Goal: Task Accomplishment & Management: Manage account settings

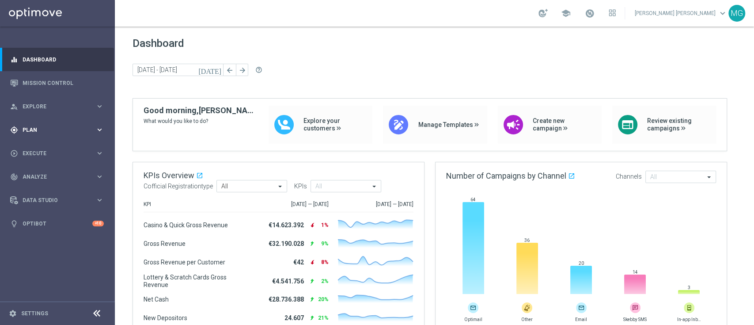
click at [24, 129] on span "Plan" at bounding box center [59, 129] width 73 height 5
click at [40, 148] on link "Target Groups" at bounding box center [57, 147] width 69 height 7
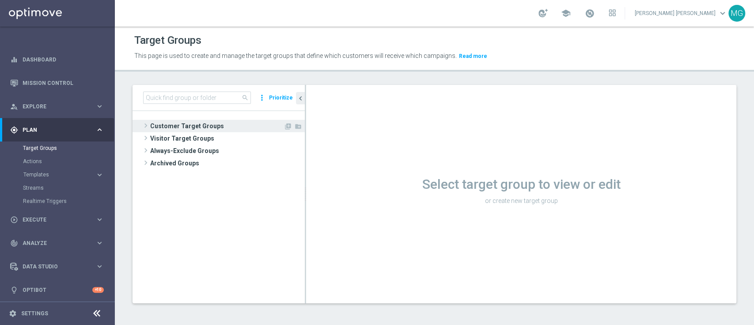
click at [209, 128] on span "Customer Target Groups" at bounding box center [216, 126] width 133 height 12
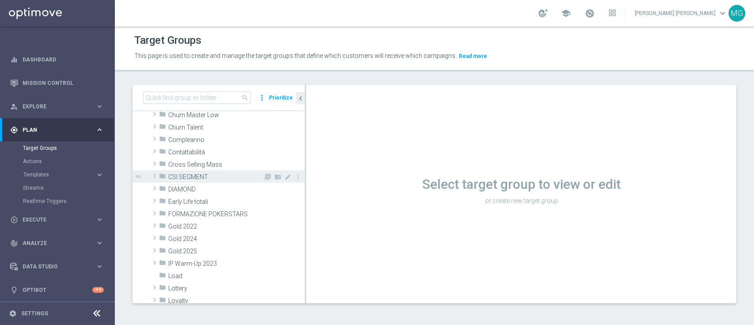
scroll to position [62, 0]
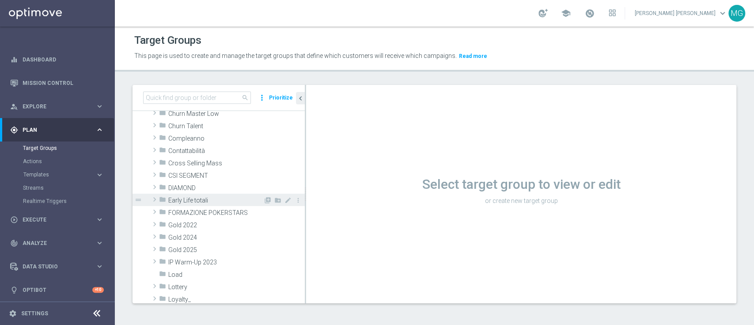
click at [204, 199] on span "Early Life totali" at bounding box center [215, 201] width 95 height 8
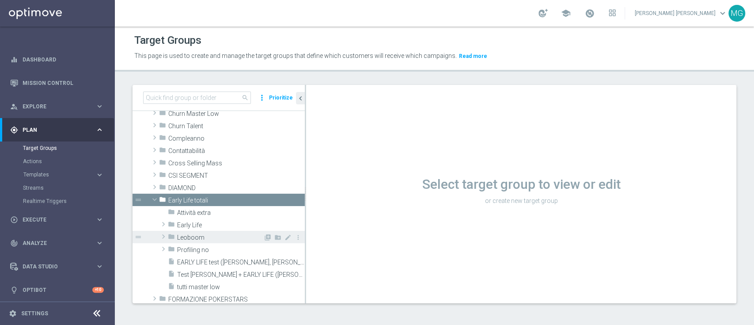
scroll to position [91, 0]
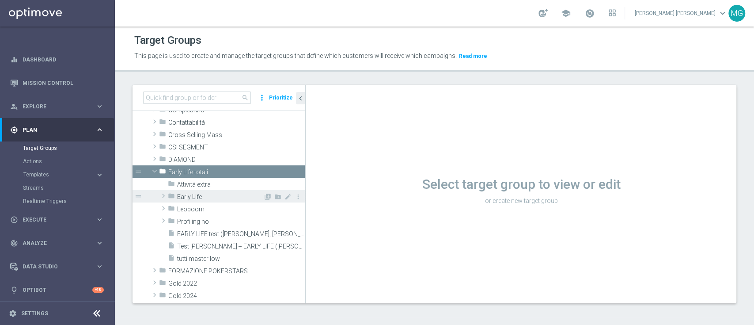
click at [205, 198] on span "Early Life" at bounding box center [220, 197] width 86 height 8
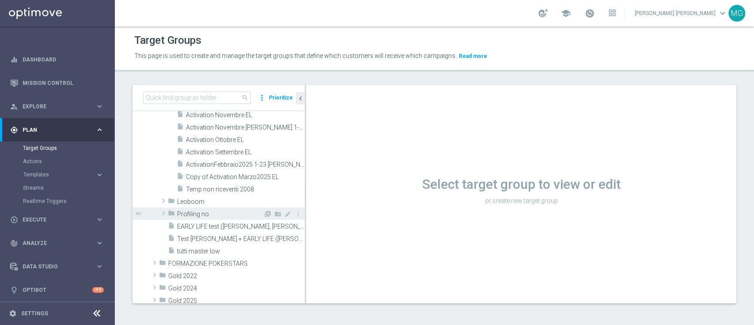
scroll to position [395, 0]
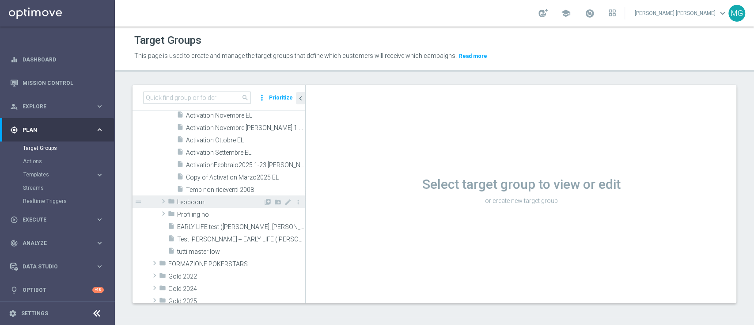
click at [200, 204] on span "Leoboom" at bounding box center [220, 202] width 86 height 8
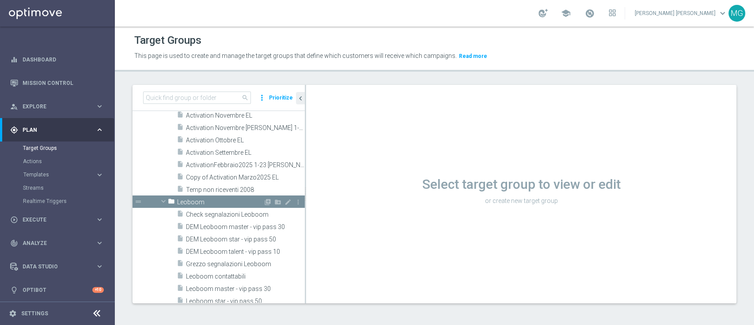
click at [200, 204] on span "Leoboom" at bounding box center [220, 202] width 86 height 8
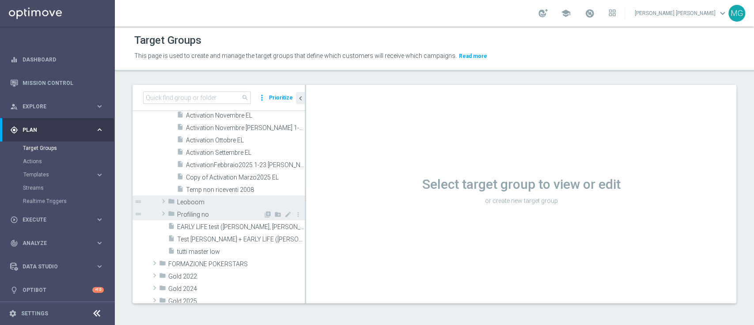
click at [198, 216] on span "Profiling no" at bounding box center [220, 215] width 86 height 8
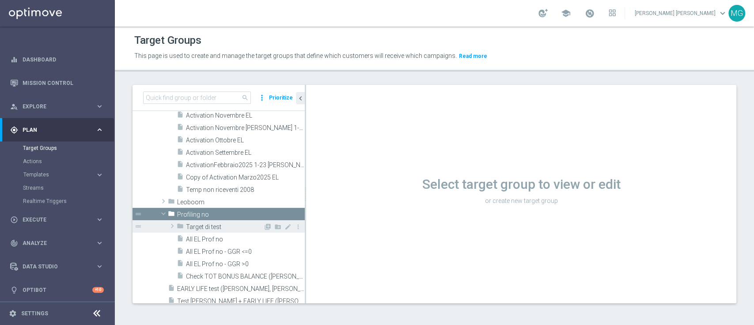
click at [219, 226] on span "Target di test" at bounding box center [224, 227] width 77 height 8
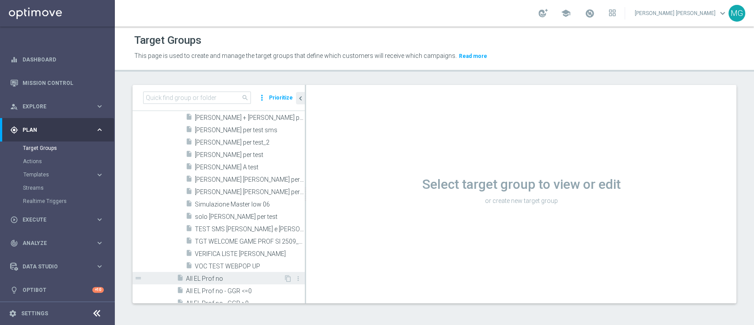
scroll to position [592, 0]
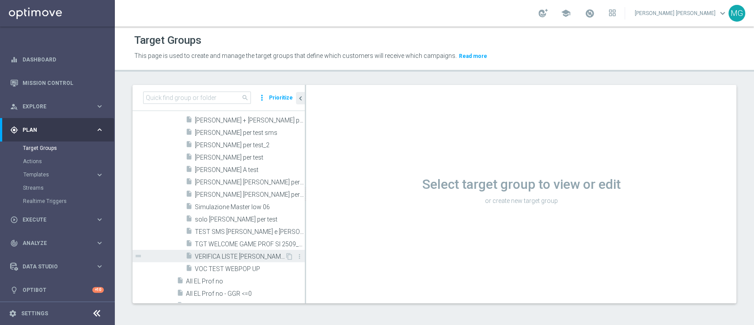
click at [233, 255] on span "VERIFICA LISTE [PERSON_NAME]" at bounding box center [240, 257] width 90 height 8
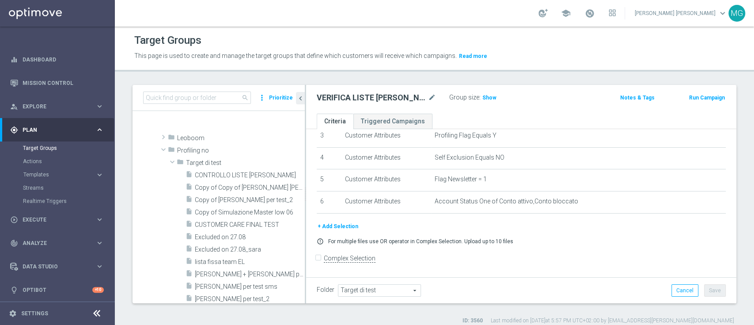
scroll to position [427, 0]
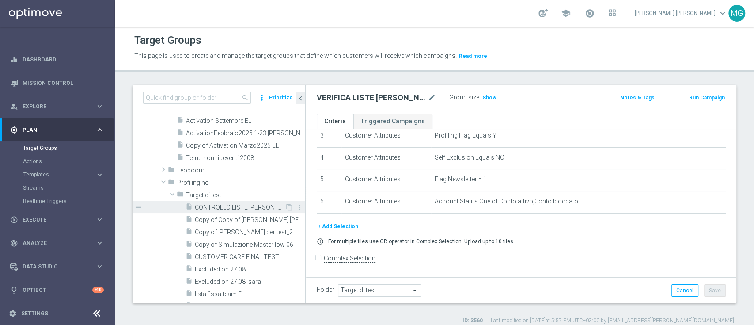
click at [233, 205] on span "CONTROLLO LISTE [PERSON_NAME]" at bounding box center [240, 208] width 90 height 8
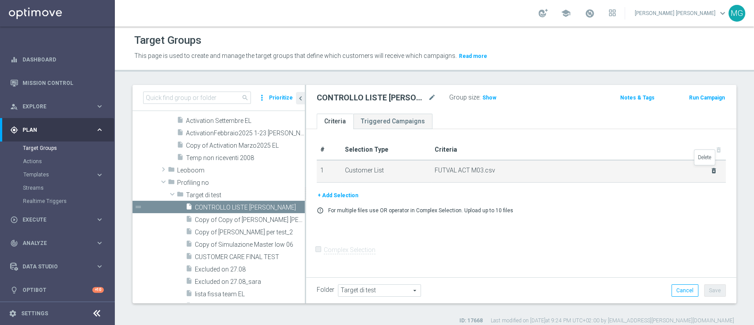
click at [710, 170] on icon "delete_forever" at bounding box center [713, 170] width 7 height 7
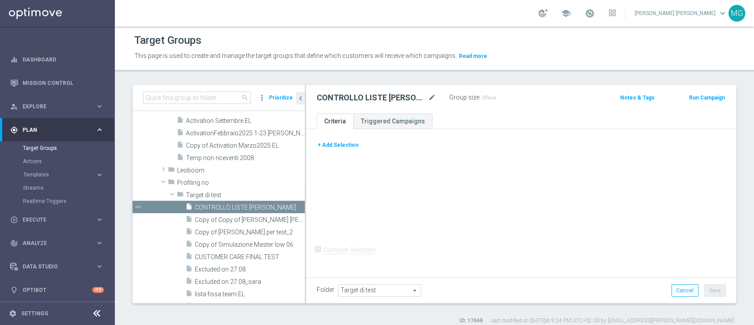
click at [348, 145] on button "+ Add Selection" at bounding box center [338, 145] width 42 height 10
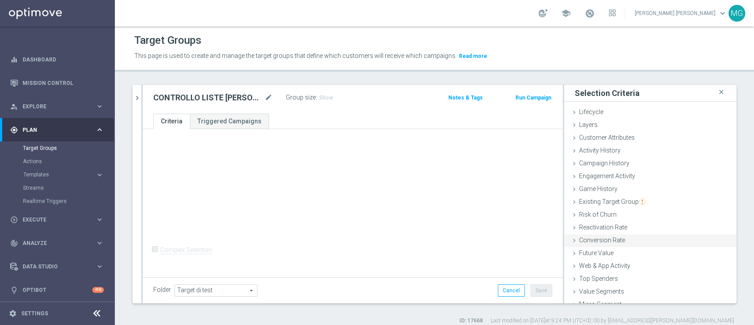
scroll to position [21, 0]
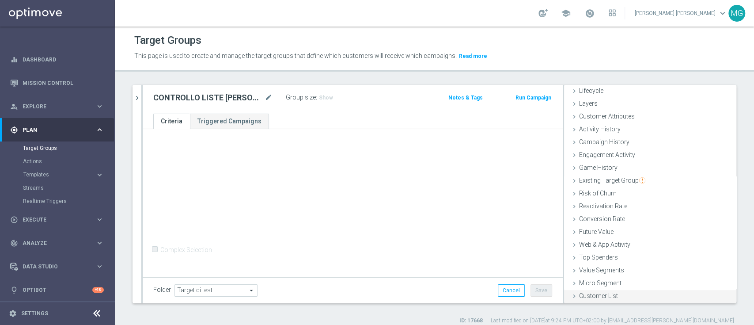
click at [593, 292] on span "Customer List" at bounding box center [598, 295] width 39 height 7
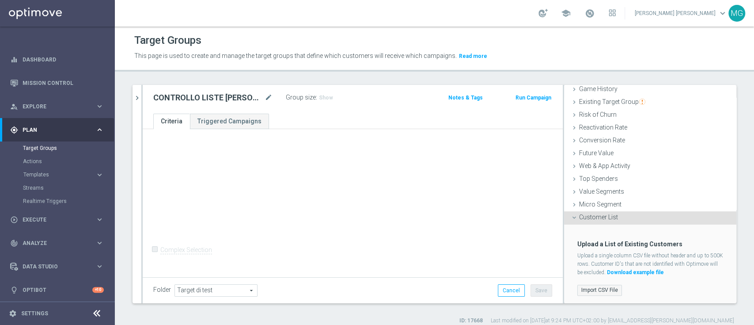
click at [597, 286] on label "Import CSV File" at bounding box center [599, 289] width 45 height 11
click at [0, 0] on input "Import CSV File" at bounding box center [0, 0] width 0 height 0
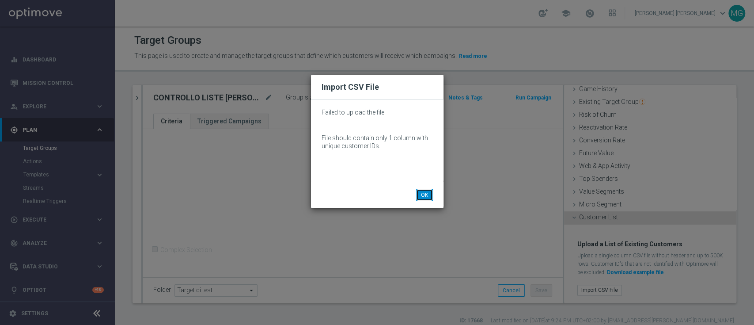
click at [428, 195] on button "OK" at bounding box center [424, 195] width 17 height 12
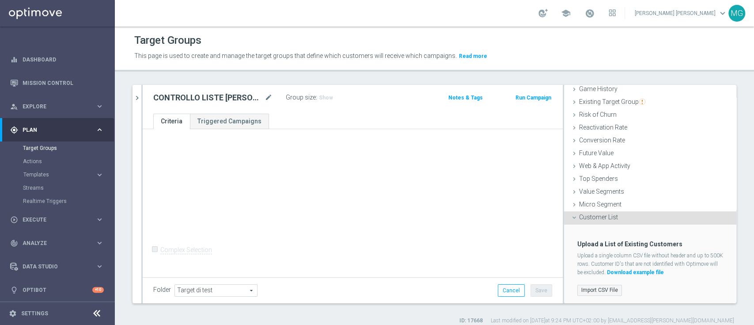
click at [591, 284] on label "Import CSV File" at bounding box center [599, 289] width 45 height 11
click at [0, 0] on input "Import CSV File" at bounding box center [0, 0] width 0 height 0
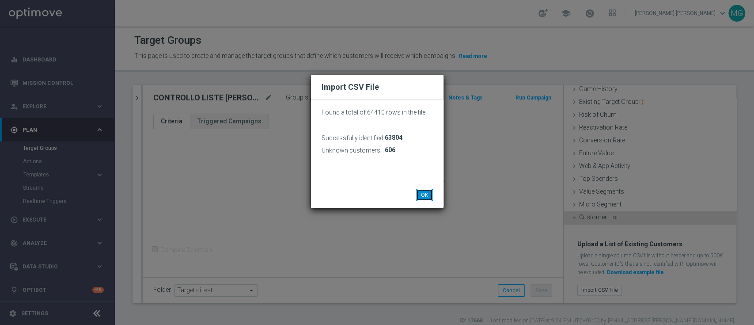
click at [424, 196] on button "OK" at bounding box center [424, 195] width 17 height 12
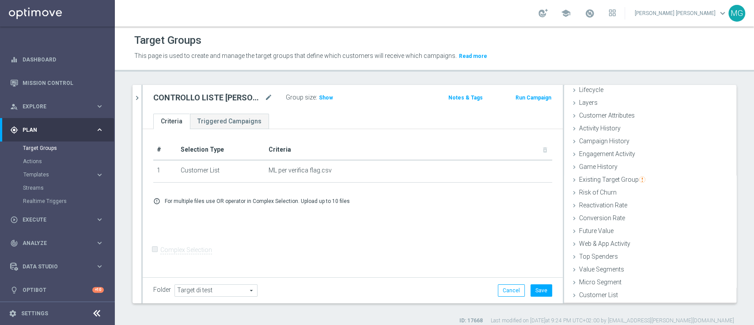
scroll to position [21, 0]
click at [537, 293] on button "Save" at bounding box center [541, 290] width 22 height 12
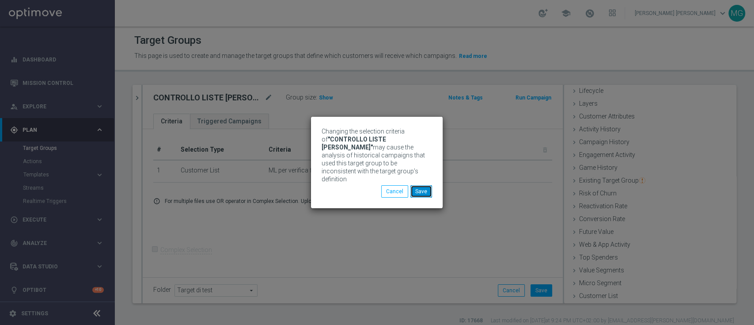
click at [423, 187] on button "Save" at bounding box center [421, 191] width 22 height 12
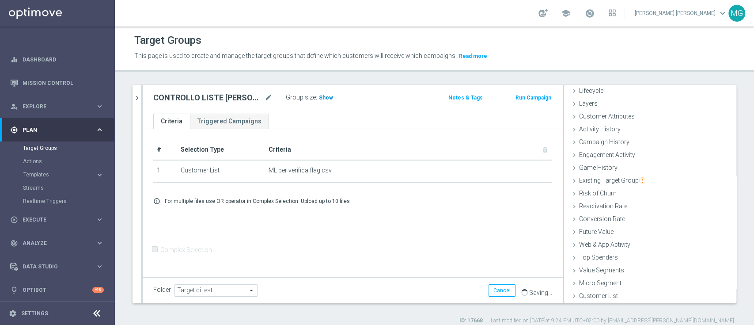
click at [319, 97] on span "Show" at bounding box center [326, 98] width 14 height 6
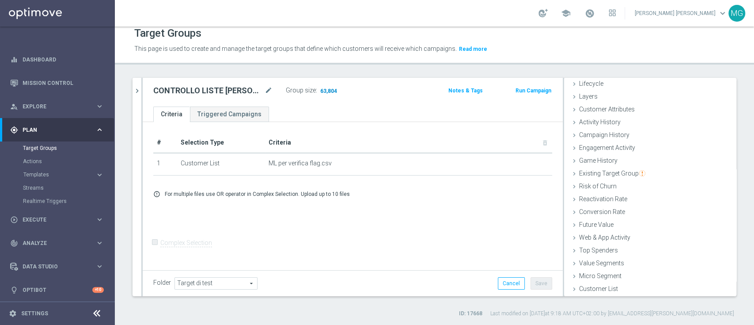
click at [319, 90] on span "63,804" at bounding box center [328, 91] width 19 height 8
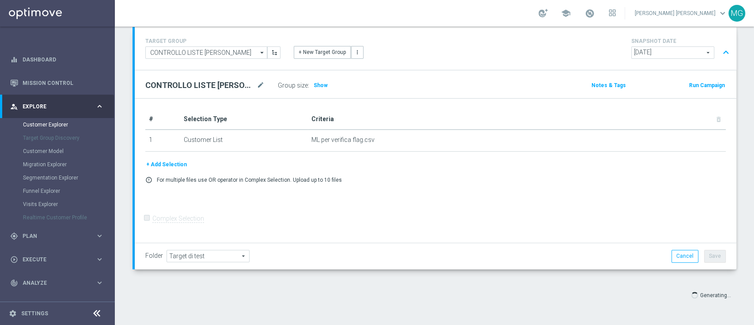
scroll to position [59, 0]
drag, startPoint x: 543, startPoint y: 193, endPoint x: 608, endPoint y: 288, distance: 115.6
click at [608, 288] on div "Generating..." at bounding box center [666, 295] width 154 height 16
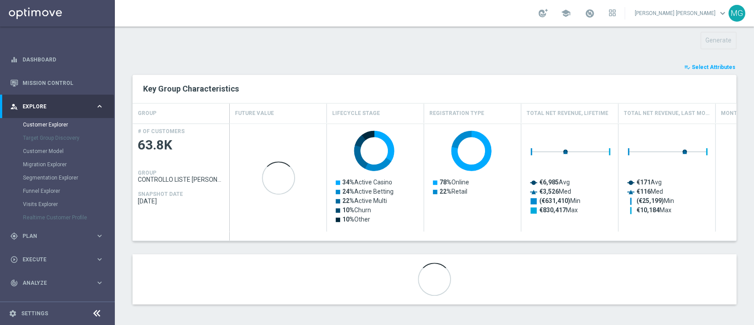
click at [708, 64] on span "Select Attributes" at bounding box center [714, 67] width 44 height 6
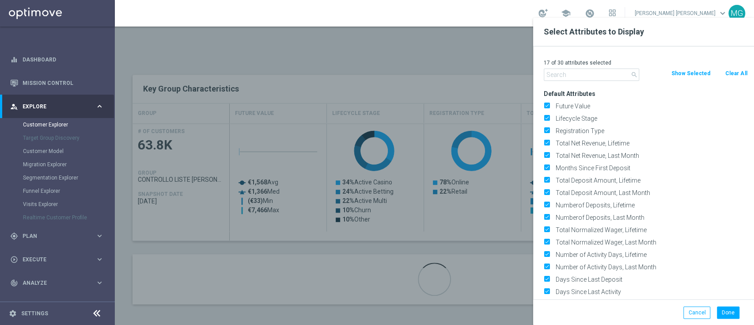
click at [742, 72] on button "Clear All" at bounding box center [735, 73] width 23 height 10
checkbox input "false"
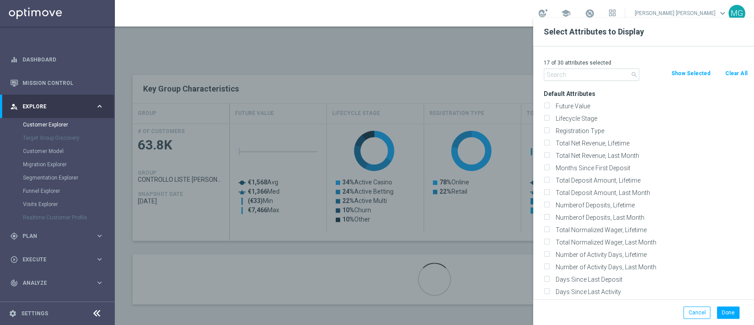
checkbox input "false"
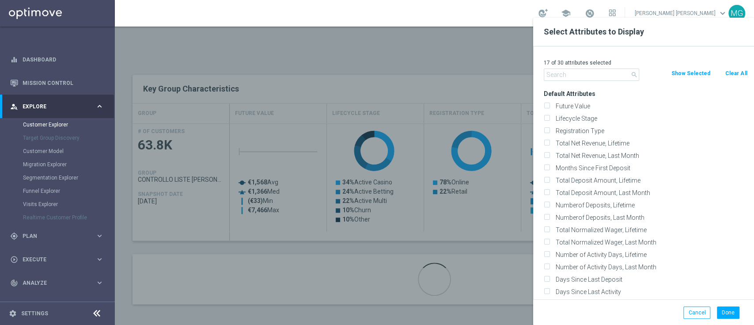
checkbox input "false"
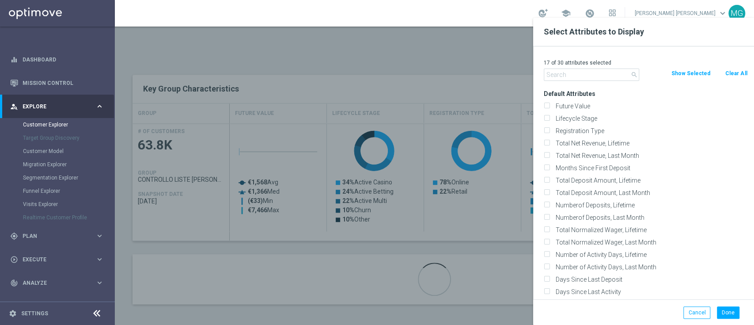
checkbox input "false"
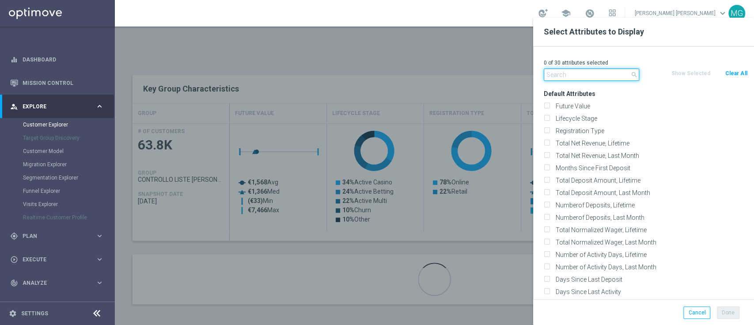
click at [618, 76] on input "text" at bounding box center [591, 74] width 95 height 12
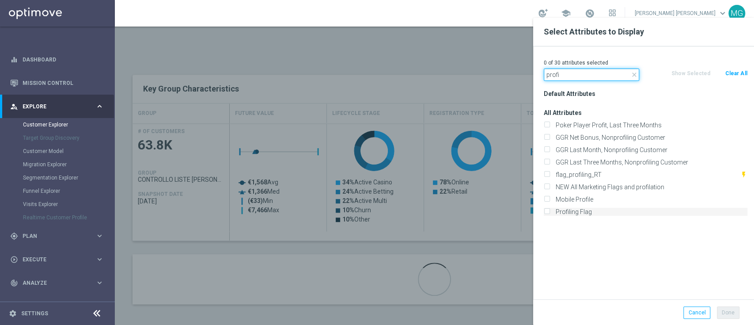
type input "profi"
click at [575, 211] on label "Profiling Flag" at bounding box center [649, 212] width 195 height 8
click at [549, 211] on input "Profiling Flag" at bounding box center [547, 213] width 6 height 6
checkbox input "true"
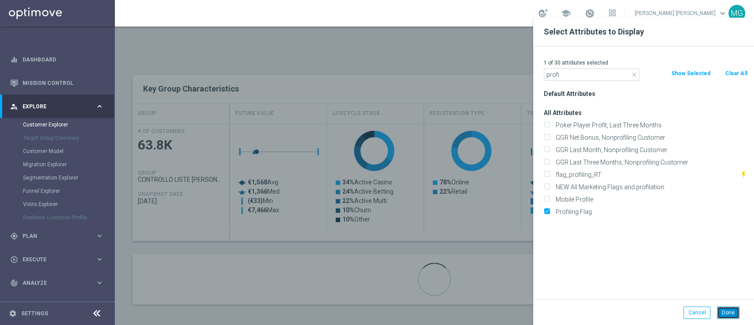
click at [729, 310] on button "Done" at bounding box center [728, 312] width 23 height 12
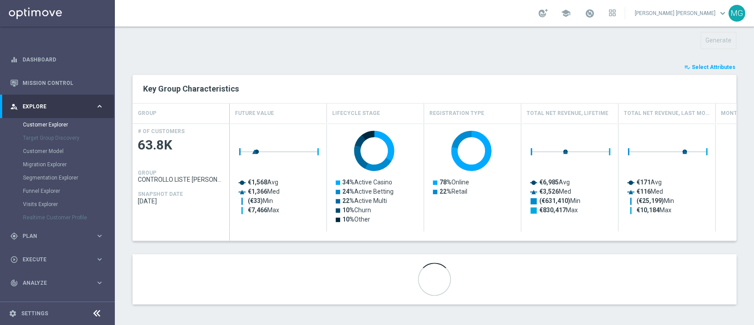
scroll to position [306, 0]
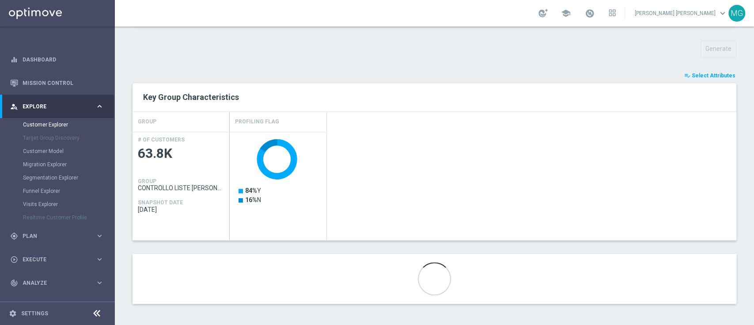
click at [410, 216] on div "Created with Highcharts 9.3.3 84% Y 16% N" at bounding box center [483, 186] width 507 height 108
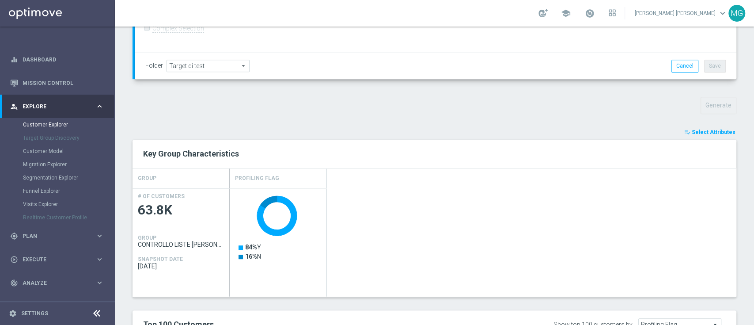
scroll to position [500, 0]
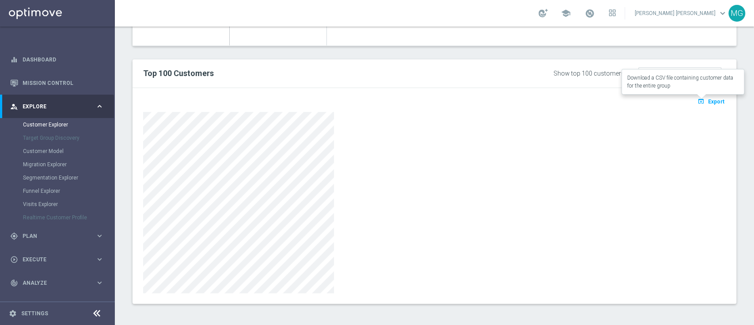
click at [708, 103] on span "Export" at bounding box center [716, 101] width 16 height 6
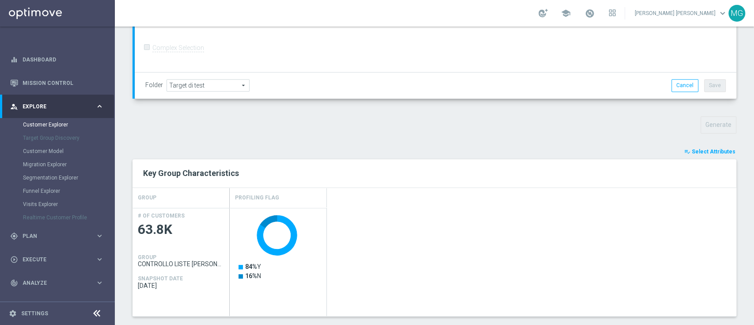
click at [722, 148] on span "Select Attributes" at bounding box center [714, 151] width 44 height 6
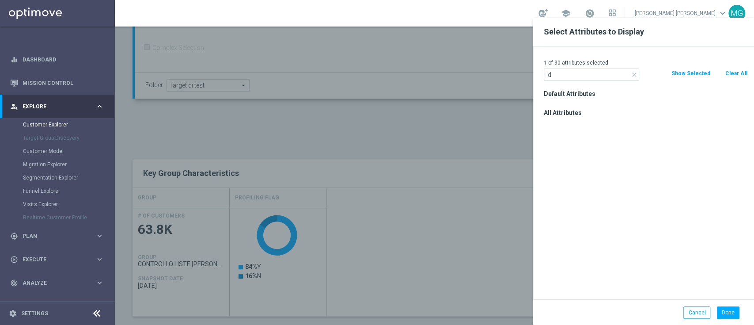
type input "i"
type input "play"
click at [567, 140] on label "Player ID" at bounding box center [649, 137] width 195 height 8
click at [549, 140] on input "Player ID" at bounding box center [547, 139] width 6 height 6
checkbox input "true"
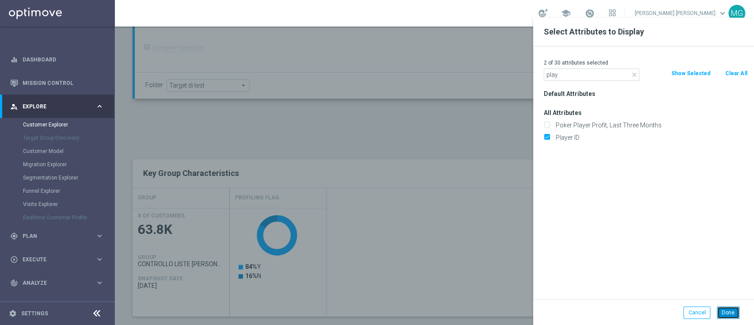
click at [726, 312] on button "Done" at bounding box center [728, 312] width 23 height 12
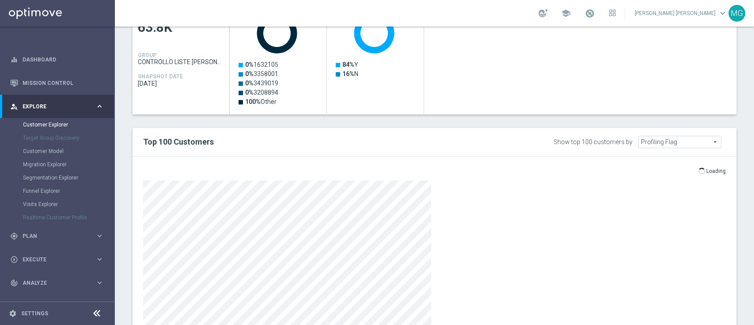
scroll to position [312, 0]
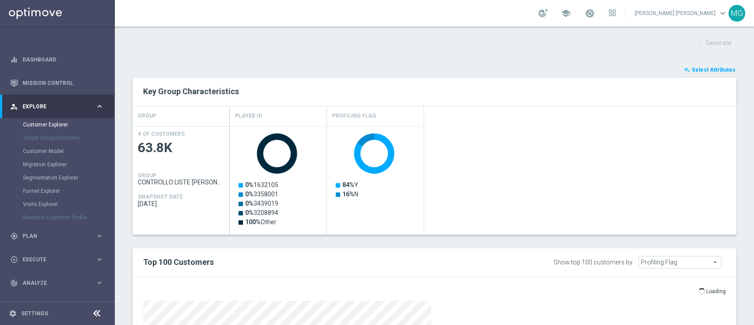
click at [709, 67] on span "Select Attributes" at bounding box center [714, 70] width 44 height 6
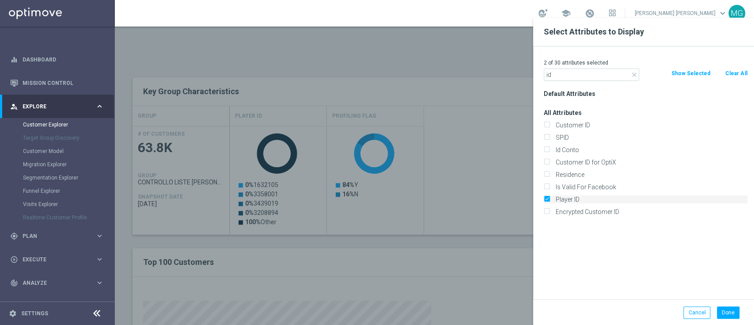
type input "id"
click at [560, 199] on label "Player ID" at bounding box center [649, 199] width 195 height 8
click at [549, 199] on input "Player ID" at bounding box center [547, 200] width 6 height 6
checkbox input "false"
click at [566, 152] on label "Id Conto" at bounding box center [649, 150] width 195 height 8
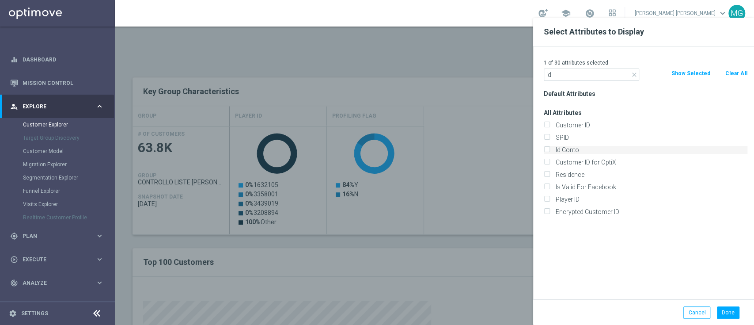
click at [549, 152] on input "Id Conto" at bounding box center [547, 151] width 6 height 6
checkbox input "true"
click at [732, 313] on button "Done" at bounding box center [728, 312] width 23 height 12
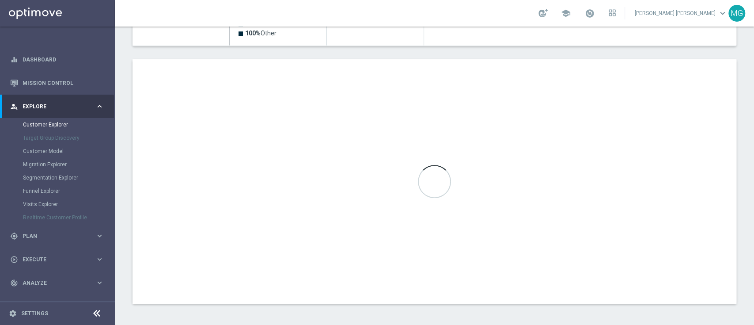
scroll to position [500, 0]
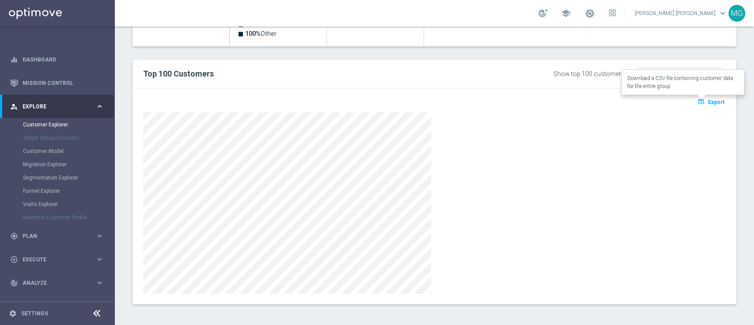
click at [708, 99] on span "Export" at bounding box center [716, 102] width 16 height 6
